Goal: Find contact information: Find contact information

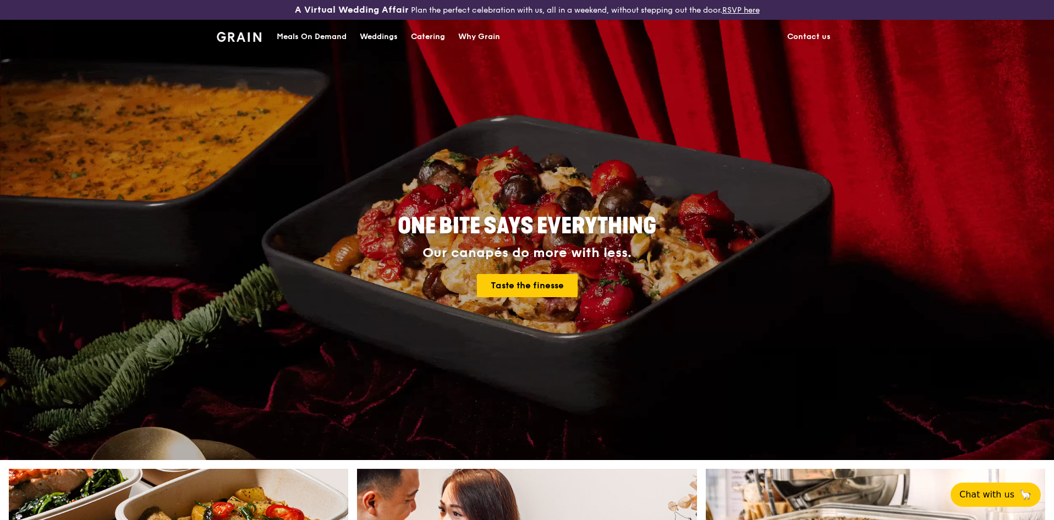
click at [819, 31] on link "Contact us" at bounding box center [809, 36] width 57 height 33
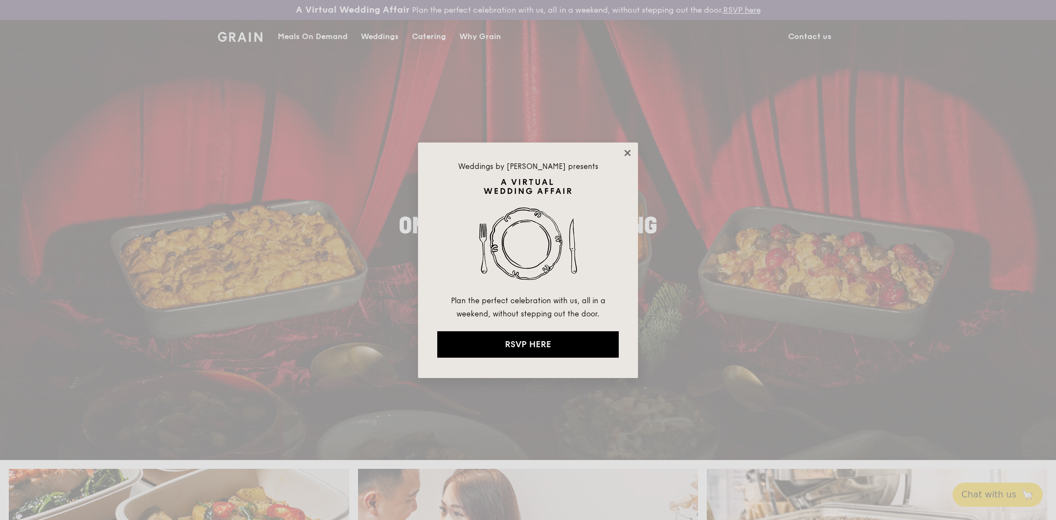
click at [630, 156] on icon at bounding box center [628, 153] width 10 height 10
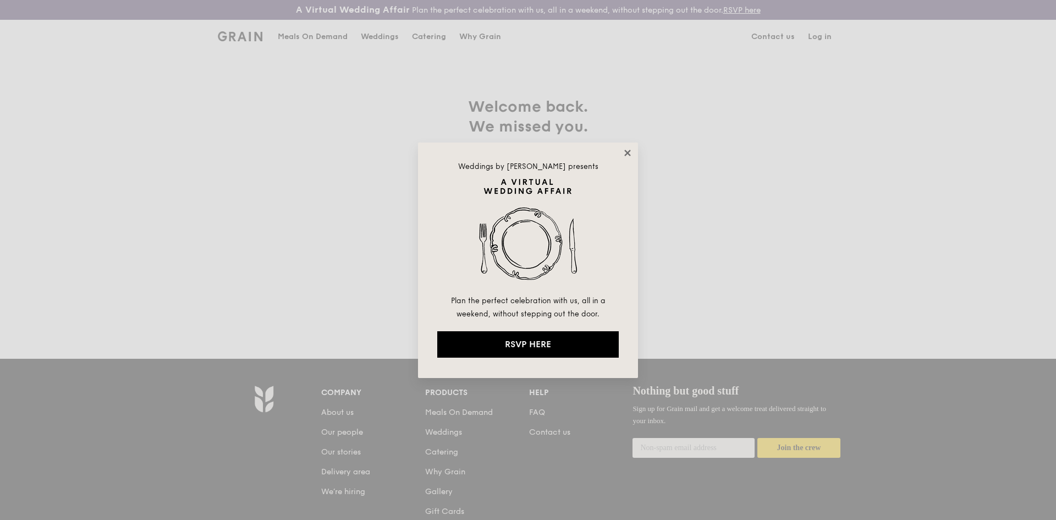
click at [625, 148] on icon at bounding box center [628, 153] width 10 height 10
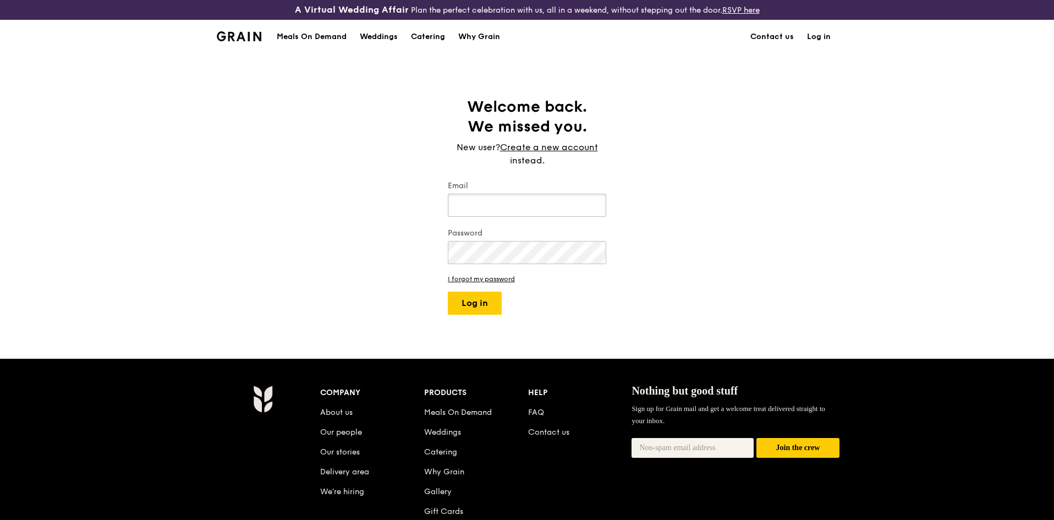
scroll to position [164, 0]
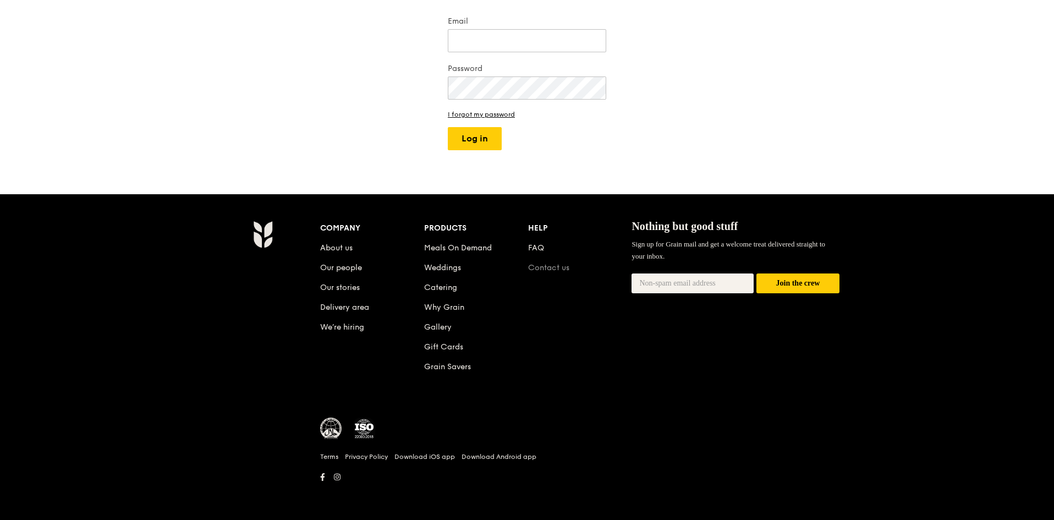
click at [542, 268] on link "Contact us" at bounding box center [548, 267] width 41 height 9
